Goal: Transaction & Acquisition: Obtain resource

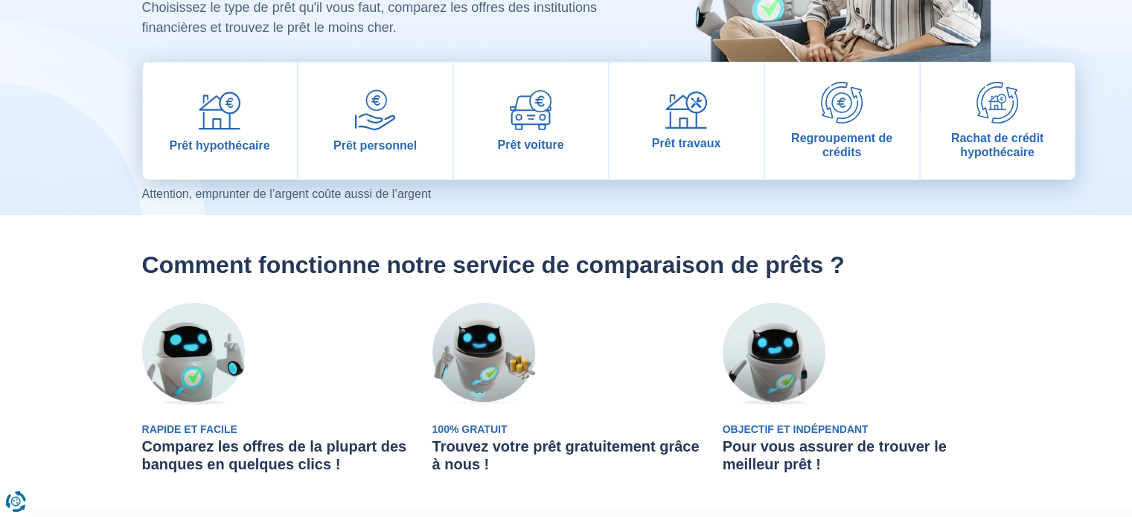
scroll to position [223, 0]
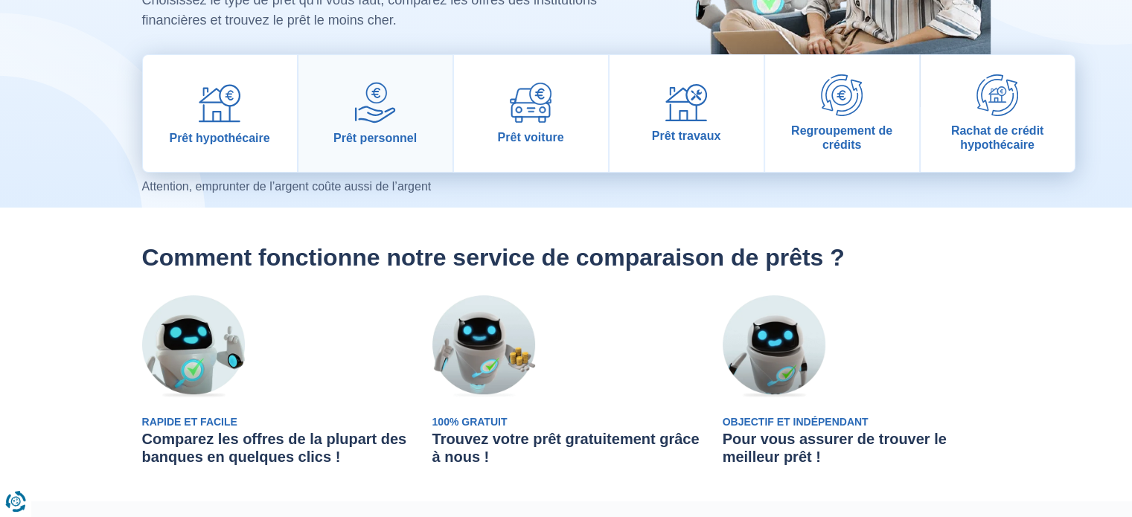
click at [369, 105] on img at bounding box center [375, 103] width 42 height 42
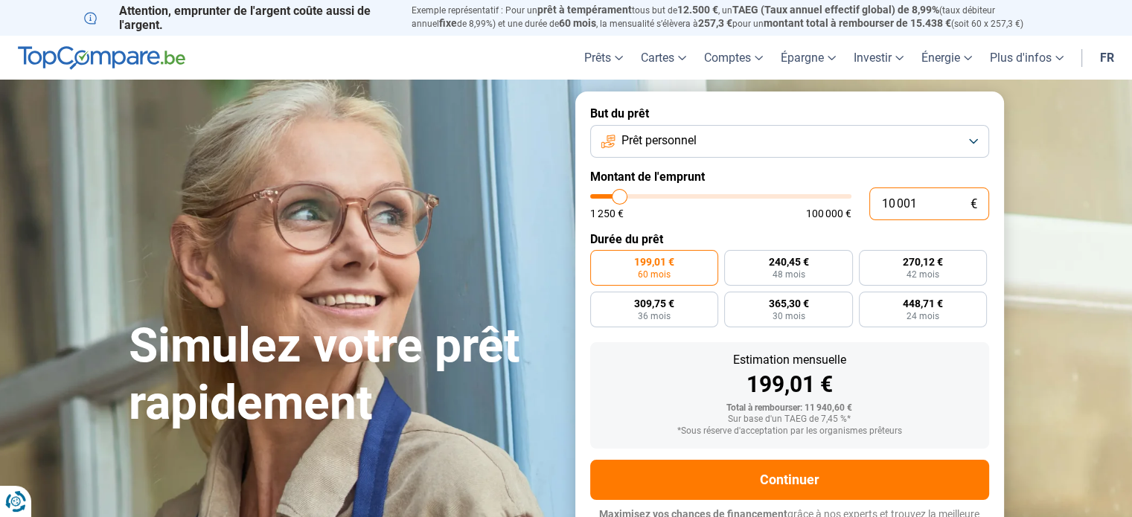
click at [939, 211] on input "10 001" at bounding box center [929, 204] width 120 height 33
click at [930, 205] on input "10 001" at bounding box center [929, 204] width 120 height 33
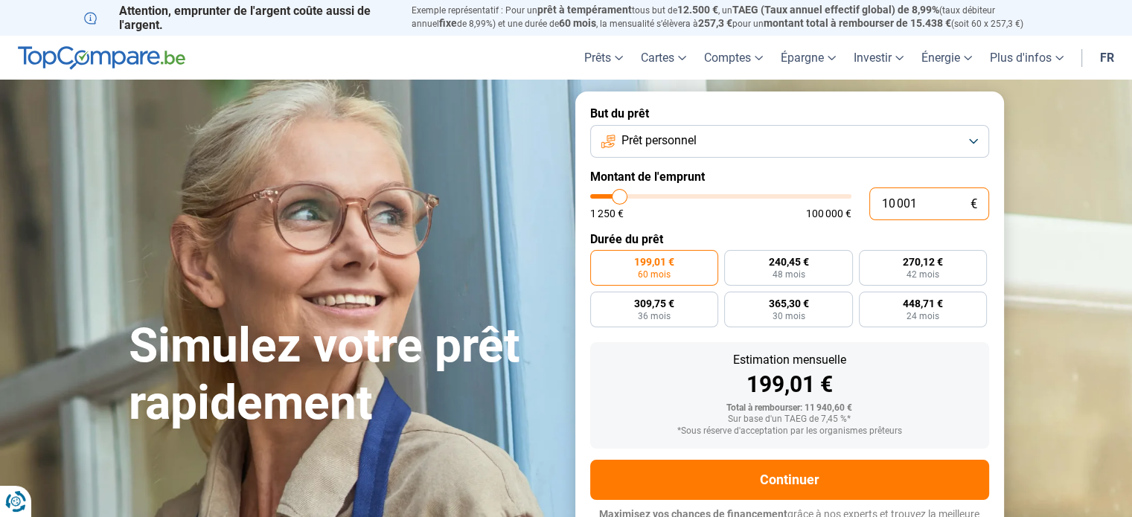
click at [930, 205] on input "10 001" at bounding box center [929, 204] width 120 height 33
type input "5"
type input "1250"
type input "55"
type input "1250"
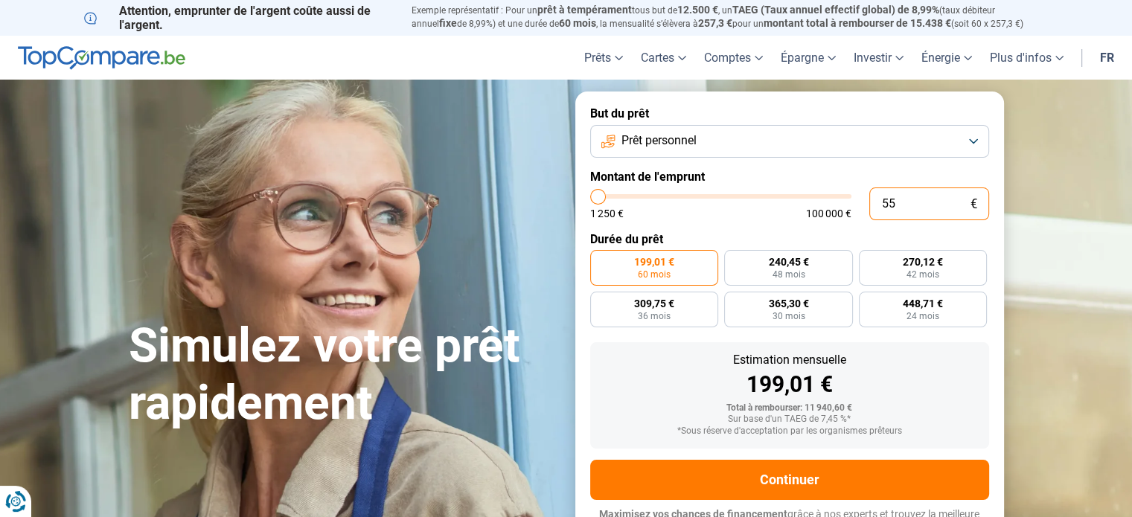
type input "550"
type input "1250"
type input "5 500"
type input "5500"
type input "5 500"
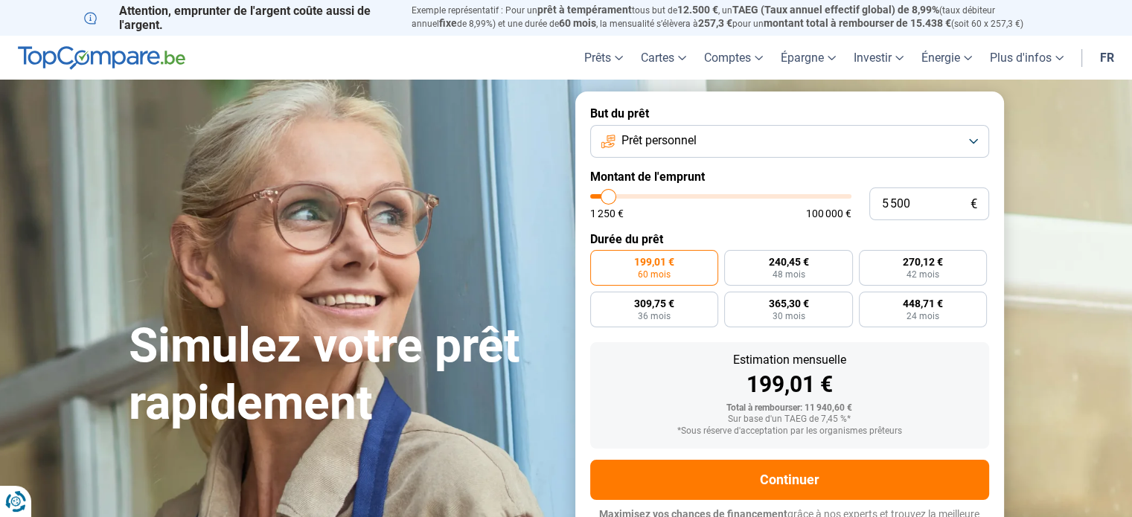
radio input "true"
click at [970, 237] on label "Durée du prêt" at bounding box center [789, 239] width 399 height 14
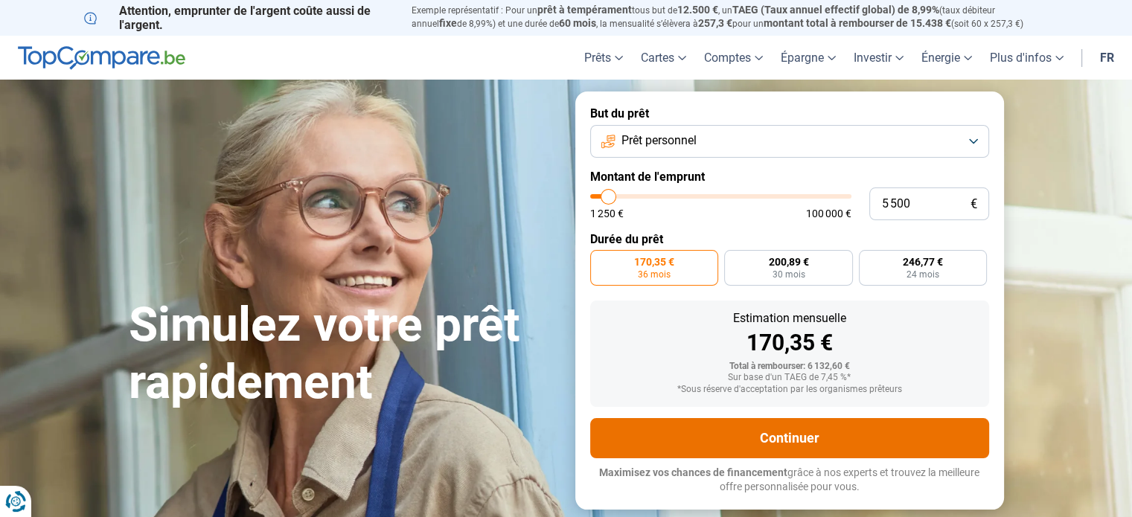
click at [875, 437] on button "Continuer" at bounding box center [789, 438] width 399 height 40
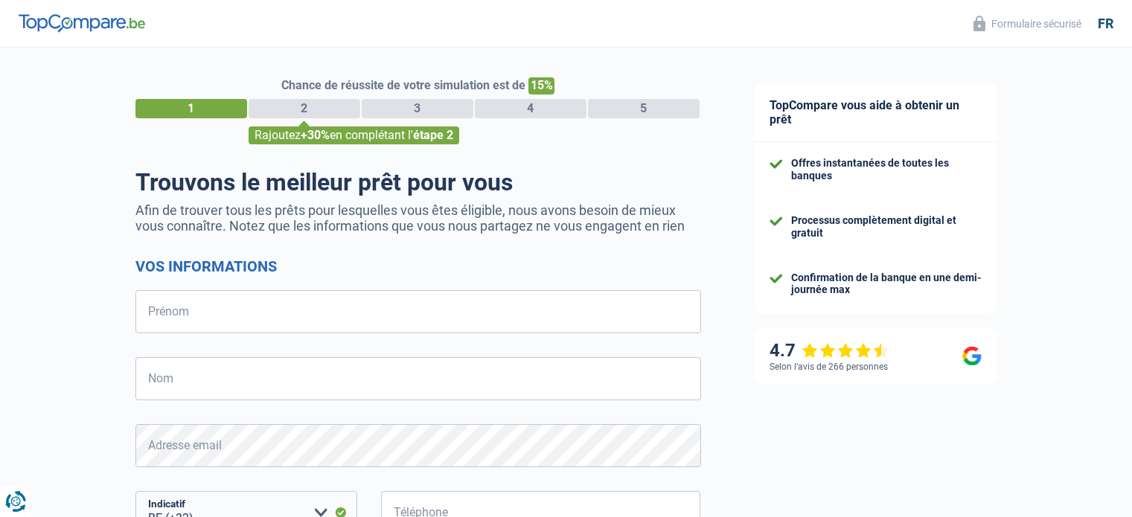
select select "32"
